Goal: Task Accomplishment & Management: Manage account settings

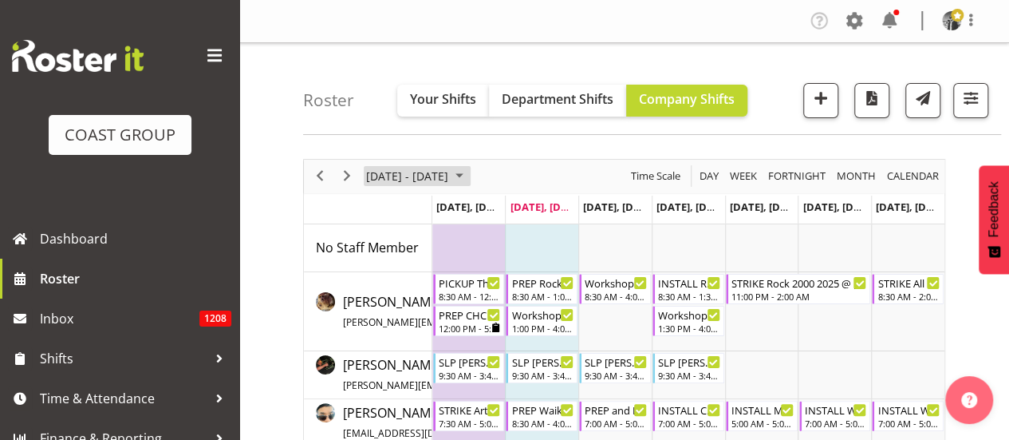
click at [408, 174] on span "[DATE] - [DATE]" at bounding box center [407, 176] width 85 height 20
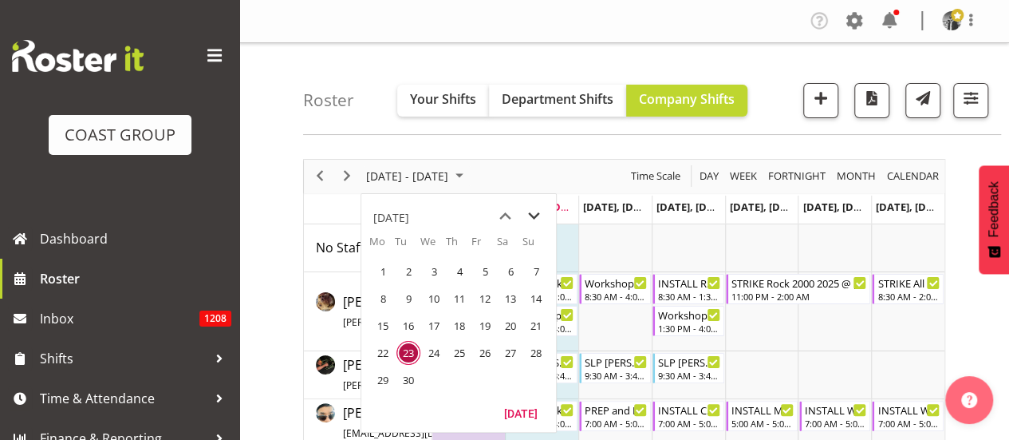
click at [533, 212] on span "next month" at bounding box center [534, 216] width 28 height 29
click at [384, 298] on span "6" at bounding box center [383, 298] width 24 height 24
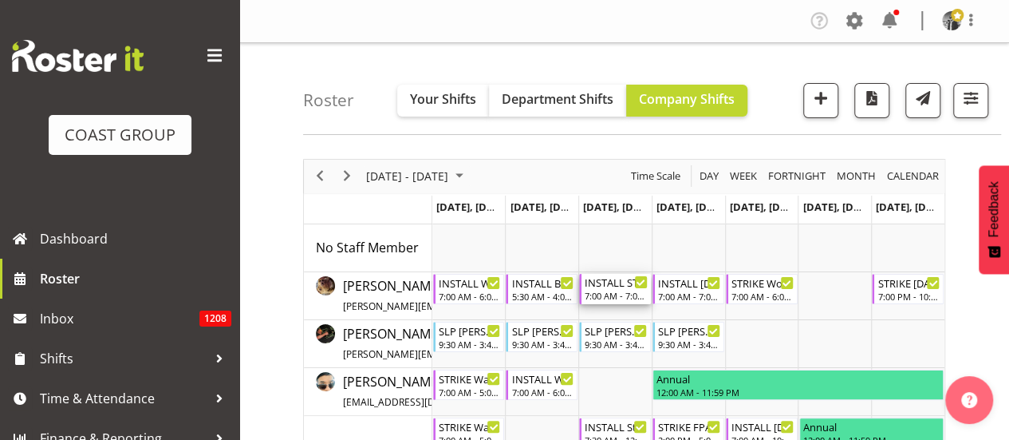
click at [602, 286] on div "INSTALL STAGE [DATE] @ [GEOGRAPHIC_DATA] On SIte @ 0800" at bounding box center [616, 282] width 63 height 16
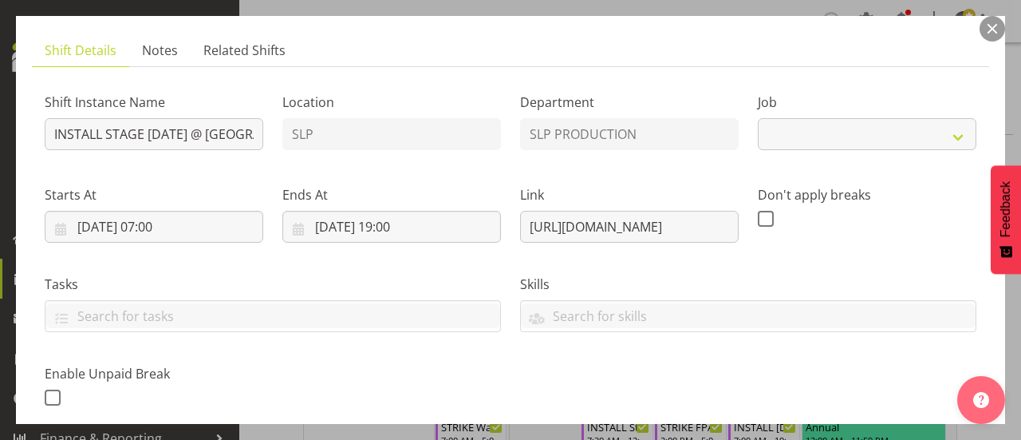
select select "10126"
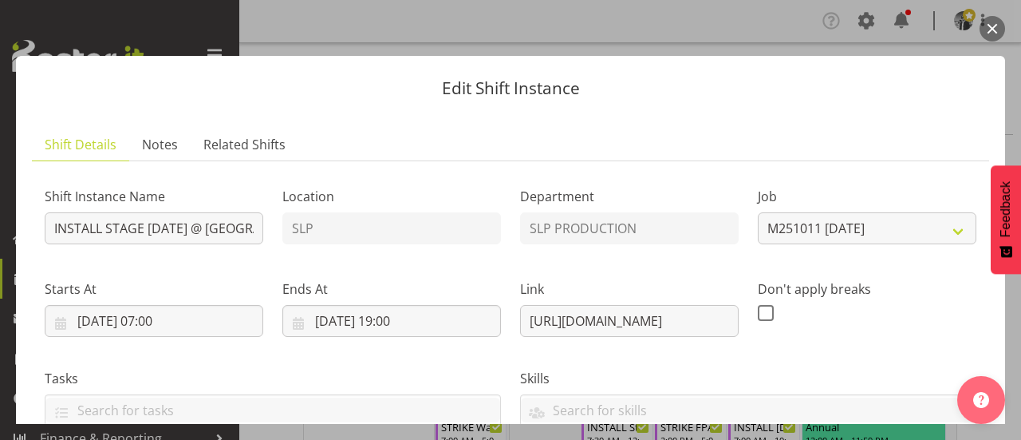
click at [989, 23] on button "button" at bounding box center [993, 29] width 26 height 26
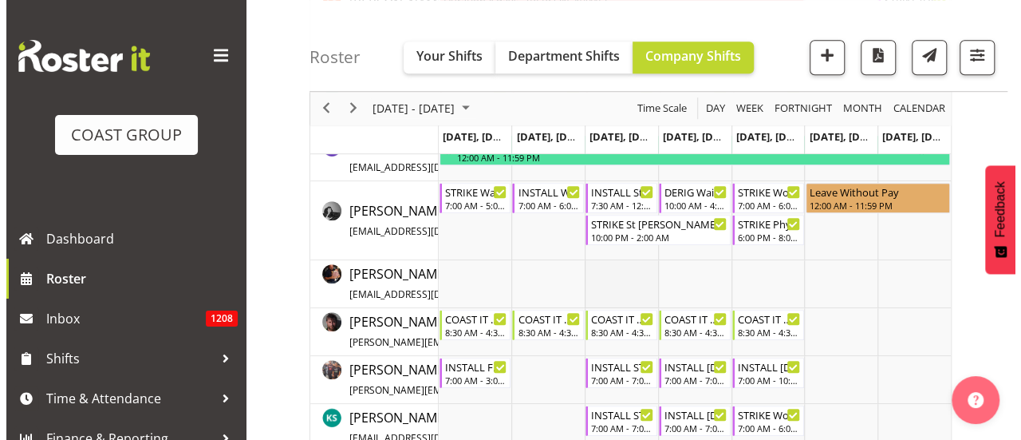
scroll to position [559, 0]
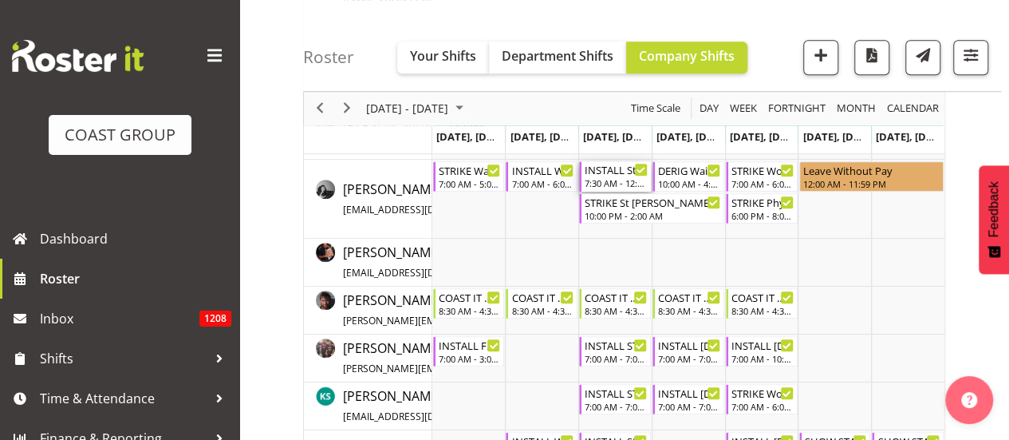
click at [605, 173] on div "INSTALL St [PERSON_NAME] Live Nation @ [GEOGRAPHIC_DATA][PERSON_NAME] On Site @…" at bounding box center [616, 169] width 63 height 16
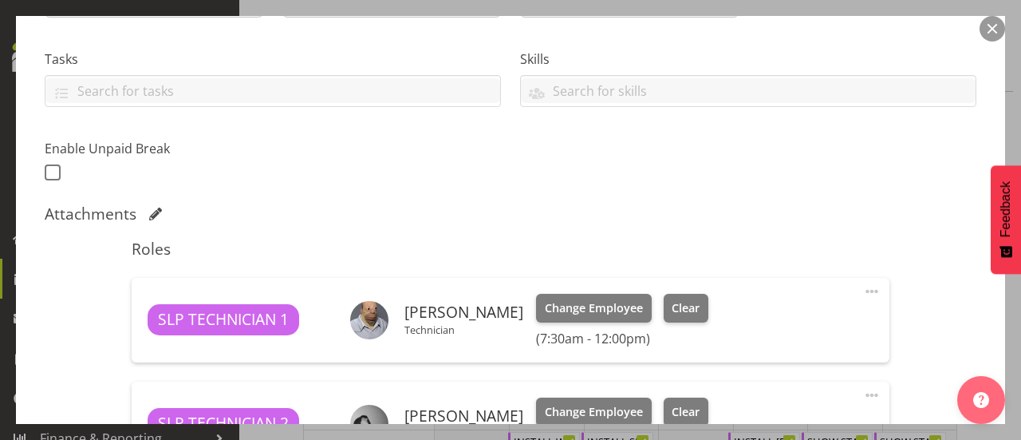
select select "10432"
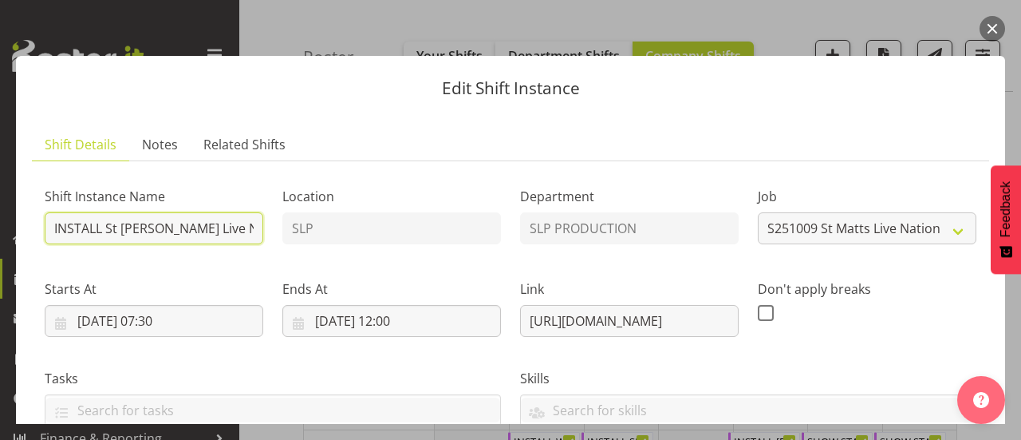
scroll to position [0, 178]
click at [322, 237] on div "Shift Instance Name INSTALL St [PERSON_NAME] Live Nation @ [GEOGRAPHIC_DATA][PE…" at bounding box center [510, 338] width 951 height 349
click at [247, 231] on input "INSTALL St [PERSON_NAME] Live Nation @ [GEOGRAPHIC_DATA][PERSON_NAME] On Site @…" at bounding box center [154, 228] width 219 height 32
drag, startPoint x: 250, startPoint y: 231, endPoint x: 227, endPoint y: 230, distance: 23.2
click at [227, 230] on input "INSTALL St [PERSON_NAME] Live Nation @ [GEOGRAPHIC_DATA][PERSON_NAME] On Site @…" at bounding box center [154, 228] width 219 height 32
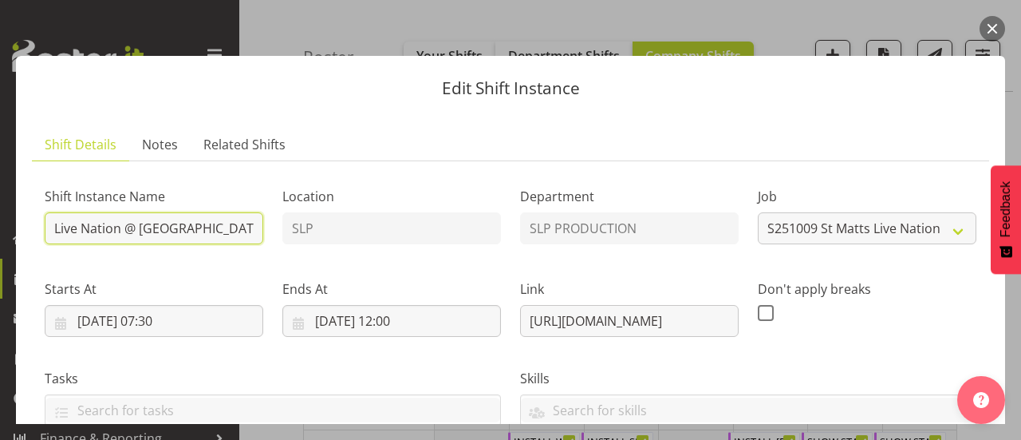
scroll to position [0, 176]
type input "INSTALL St [PERSON_NAME] Live Nation @ [GEOGRAPHIC_DATA][PERSON_NAME] On Site @…"
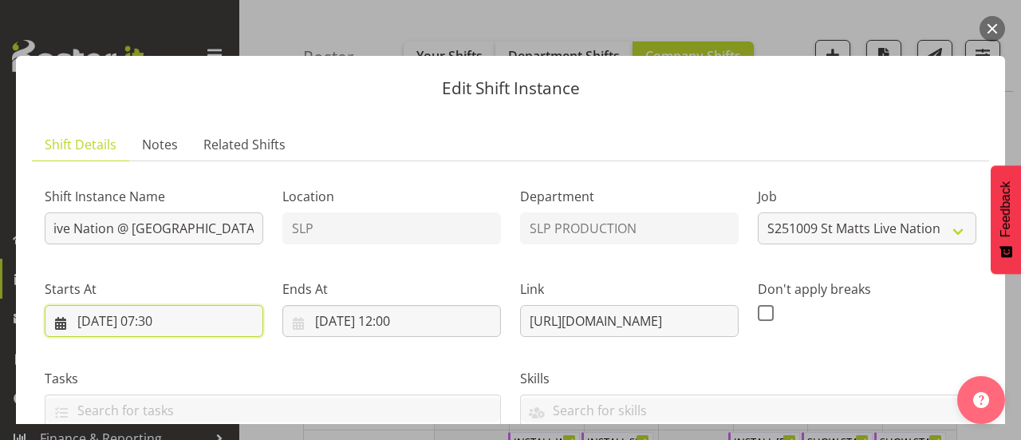
click at [179, 321] on input "[DATE] 07:30" at bounding box center [154, 321] width 219 height 32
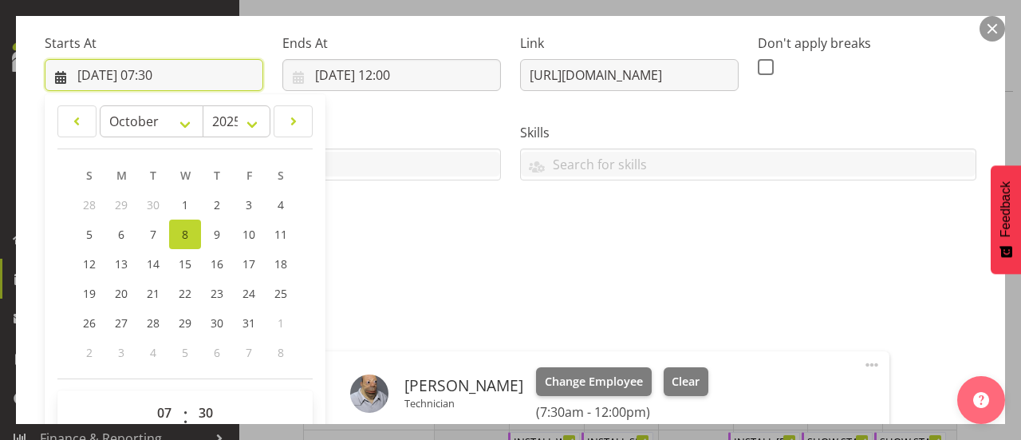
scroll to position [319, 0]
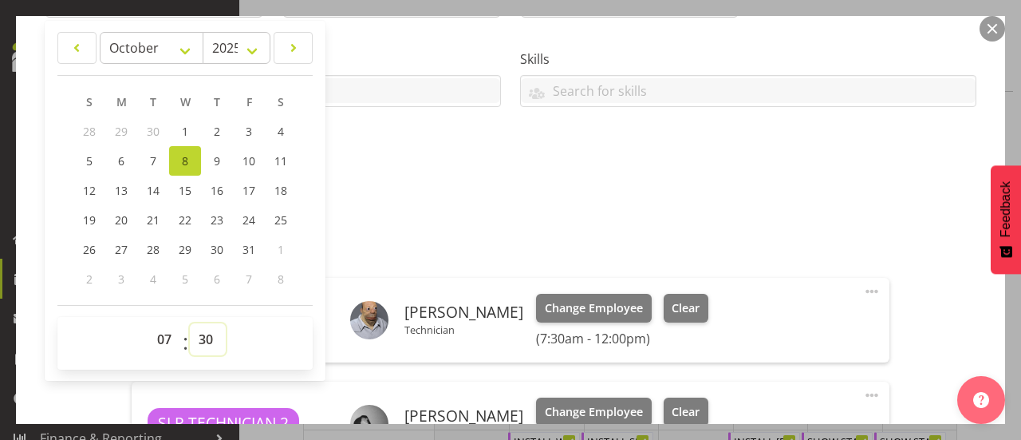
click at [206, 338] on select "00 01 02 03 04 05 06 07 08 09 10 11 12 13 14 15 16 17 18 19 20 21 22 23 24 25 2…" at bounding box center [208, 339] width 36 height 32
select select "0"
click at [190, 323] on select "00 01 02 03 04 05 06 07 08 09 10 11 12 13 14 15 16 17 18 19 20 21 22 23 24 25 2…" at bounding box center [208, 339] width 36 height 32
type input "[DATE] 07:00"
click at [456, 200] on div "Shift Instance Name INSTALL St [PERSON_NAME] Live Nation @ [GEOGRAPHIC_DATA][PE…" at bounding box center [511, 362] width 932 height 1015
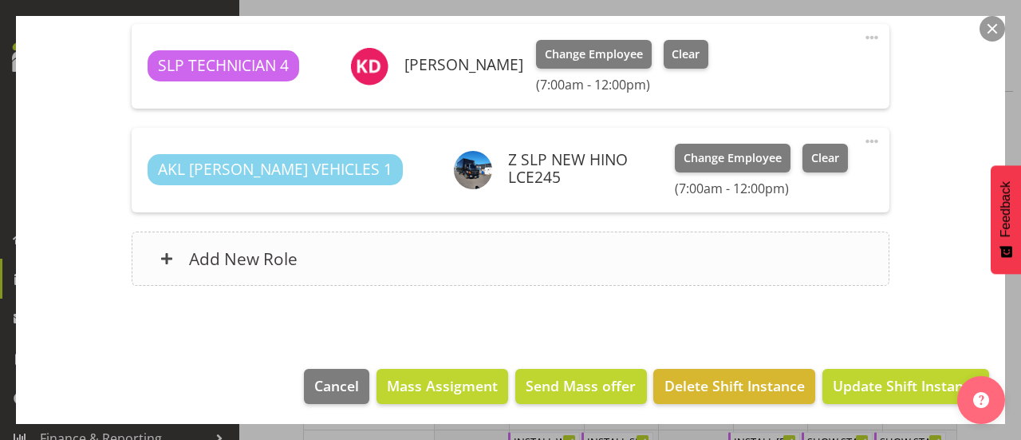
scroll to position [886, 0]
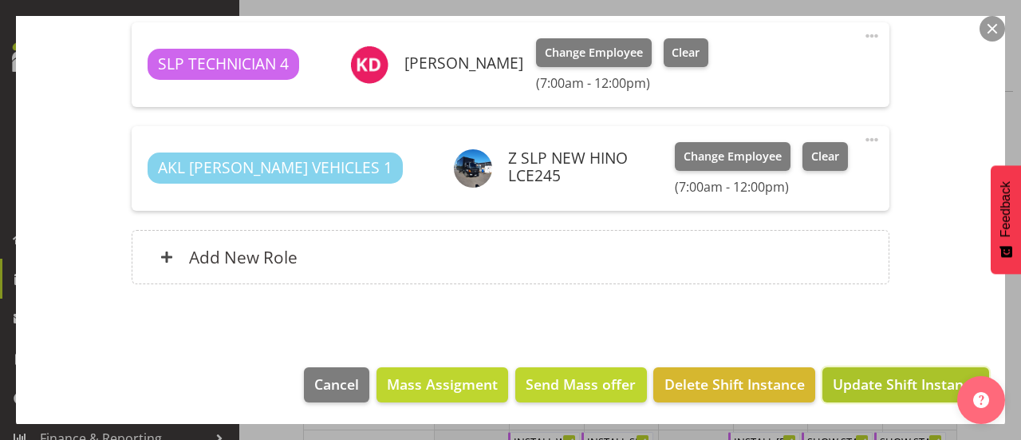
click at [881, 382] on span "Update Shift Instance" at bounding box center [906, 383] width 146 height 21
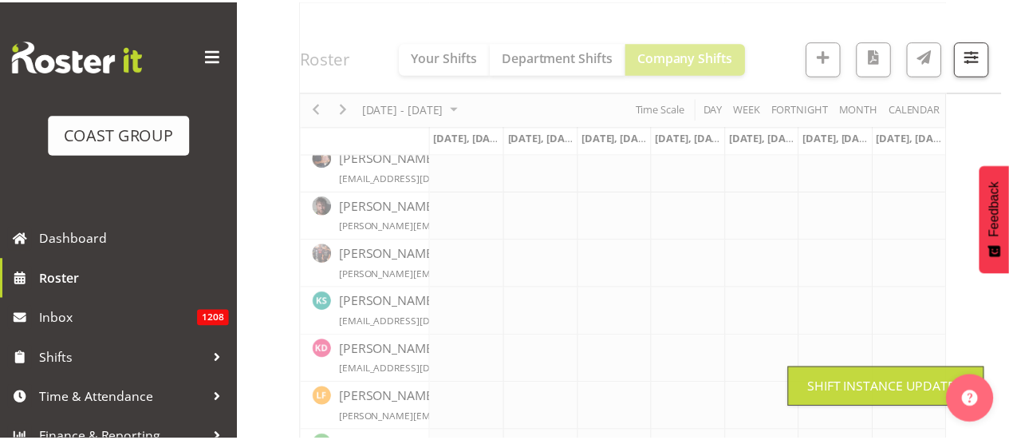
scroll to position [495, 0]
